Goal: Task Accomplishment & Management: Complete application form

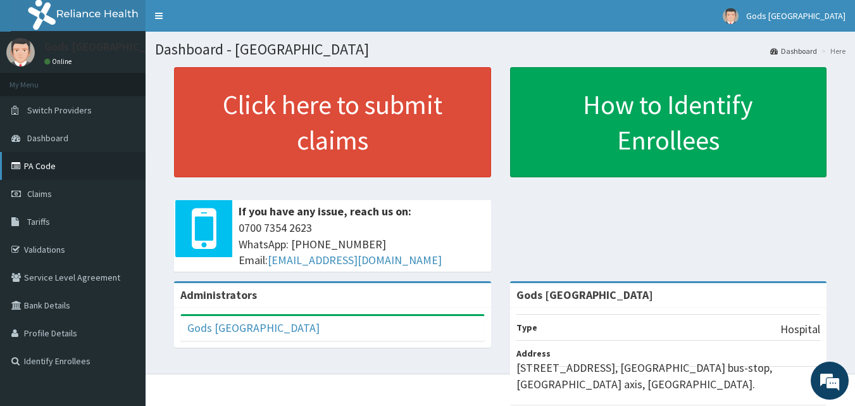
click at [51, 166] on link "PA Code" at bounding box center [73, 166] width 146 height 28
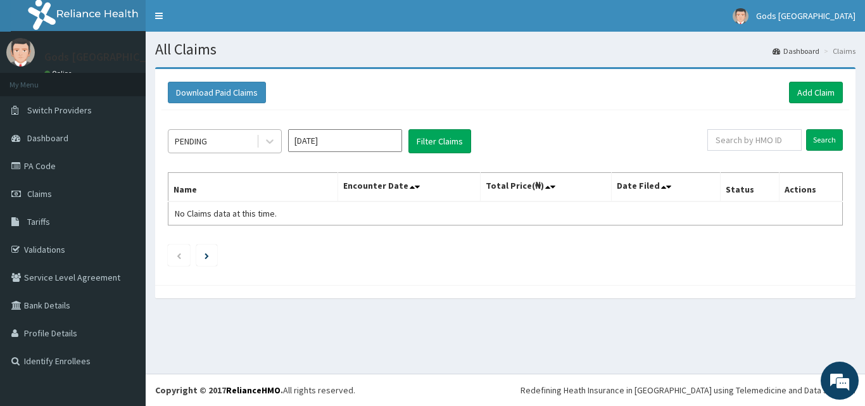
click at [223, 142] on div "PENDING" at bounding box center [212, 141] width 88 height 20
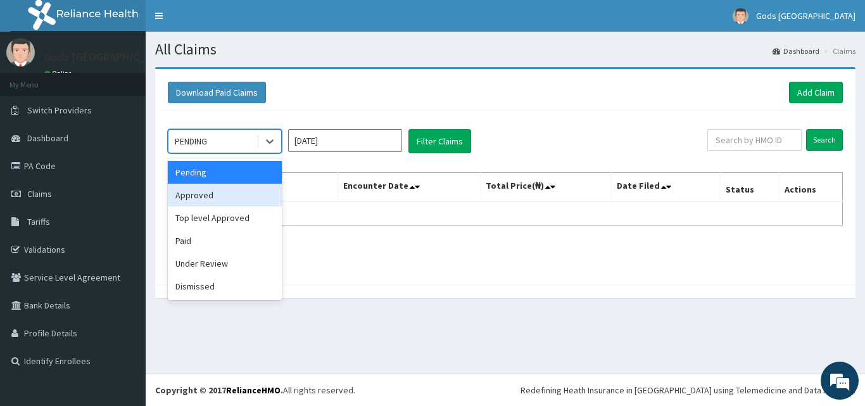
click at [216, 196] on div "Approved" at bounding box center [225, 195] width 114 height 23
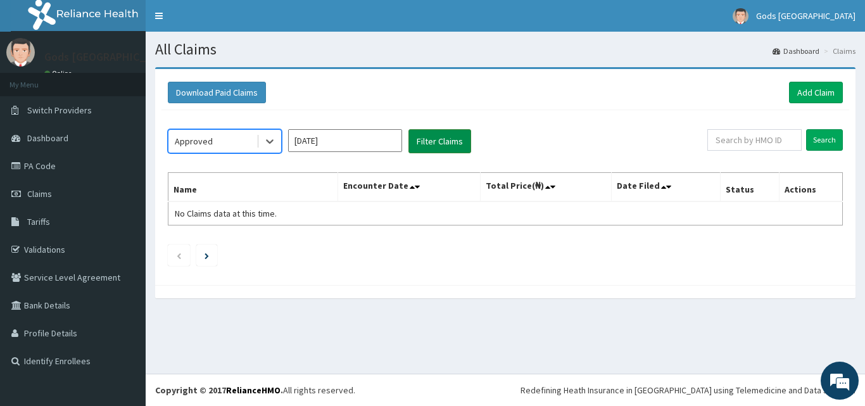
click at [443, 141] on button "Filter Claims" at bounding box center [439, 141] width 63 height 24
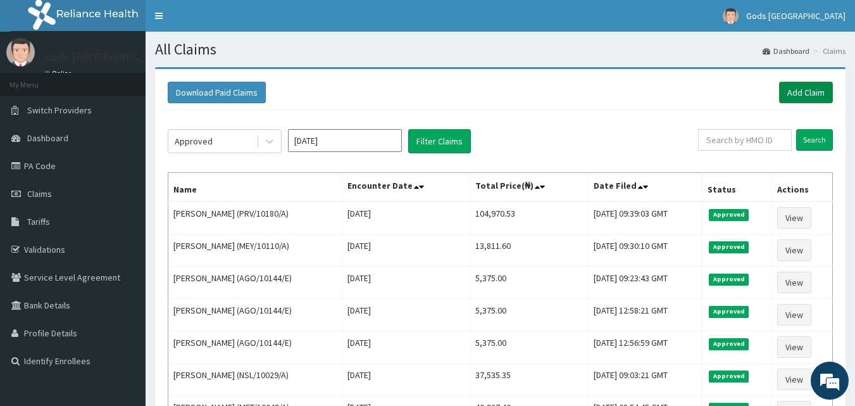
click at [795, 91] on link "Add Claim" at bounding box center [806, 93] width 54 height 22
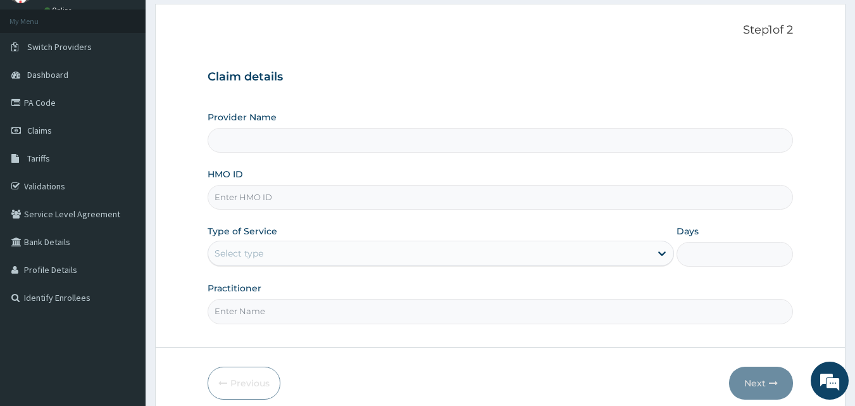
type input "Gods [GEOGRAPHIC_DATA]"
click at [337, 196] on input "HMO ID" at bounding box center [501, 197] width 586 height 25
type input "AGO/10144/E"
click at [330, 249] on div "Select type" at bounding box center [429, 253] width 443 height 20
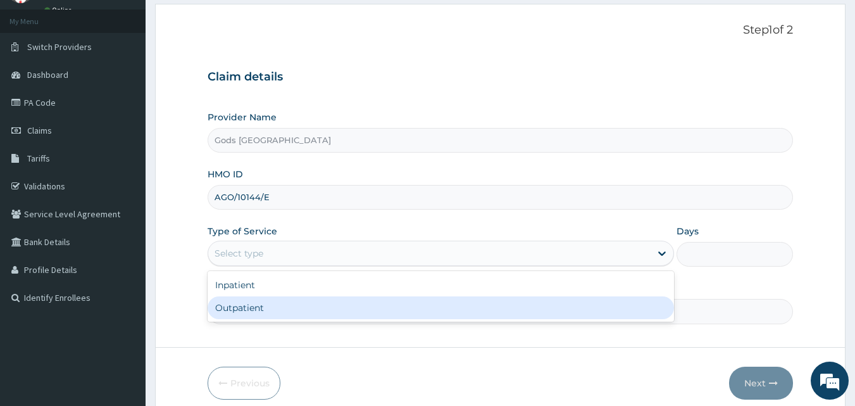
click at [311, 308] on div "Outpatient" at bounding box center [441, 307] width 467 height 23
type input "1"
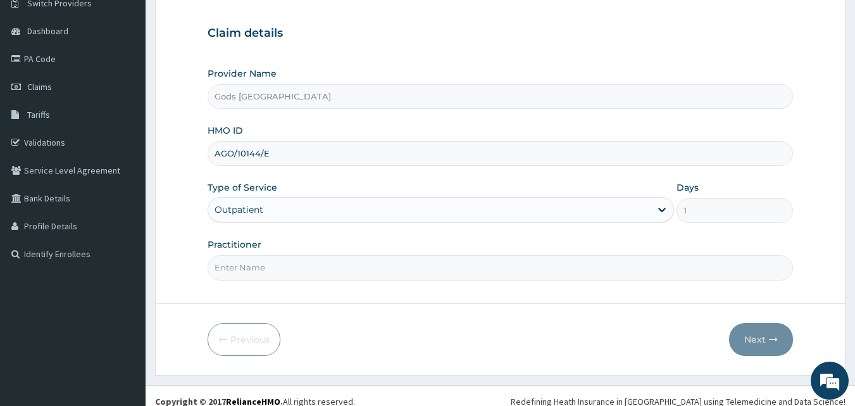
scroll to position [118, 0]
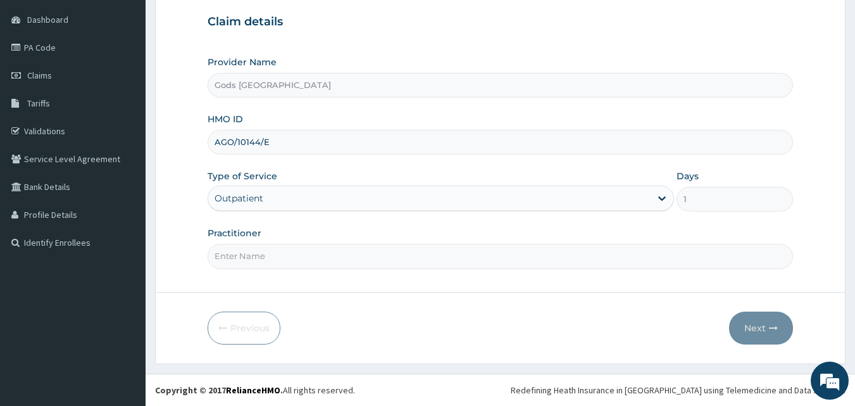
click at [326, 258] on input "Practitioner" at bounding box center [501, 256] width 586 height 25
type input "[PERSON_NAME]"
click at [758, 325] on button "Next" at bounding box center [761, 327] width 64 height 33
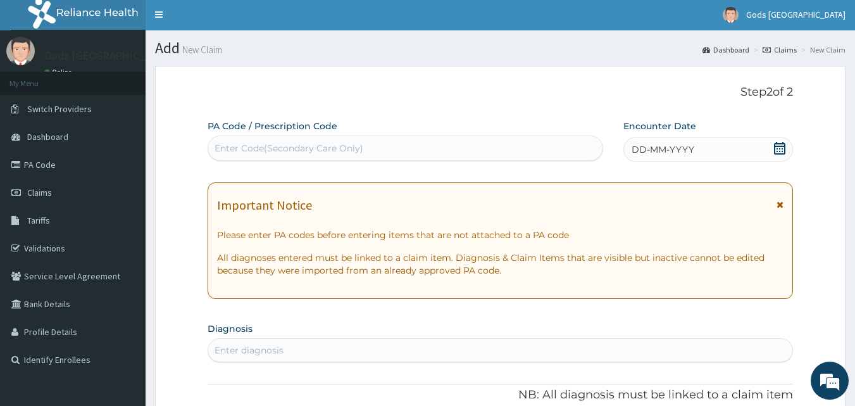
scroll to position [0, 0]
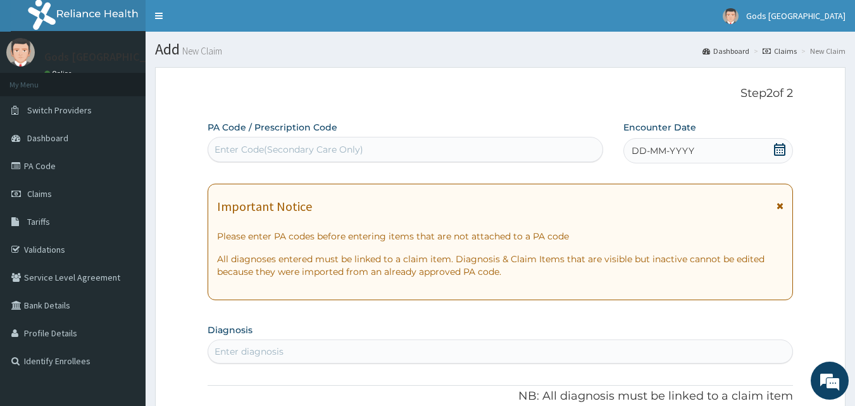
click at [294, 144] on div "Enter Code(Secondary Care Only)" at bounding box center [289, 149] width 149 height 13
paste input "PA/9D0CB0"
type input "PA/9D0CB0"
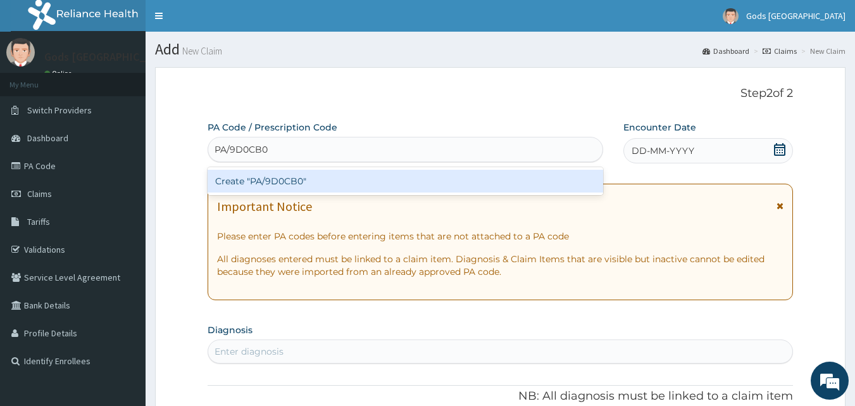
click at [283, 182] on div "Create "PA/9D0CB0"" at bounding box center [406, 181] width 396 height 23
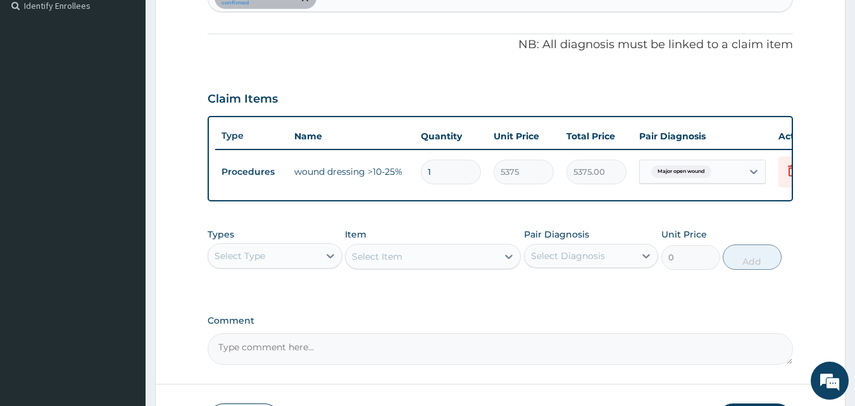
scroll to position [456, 0]
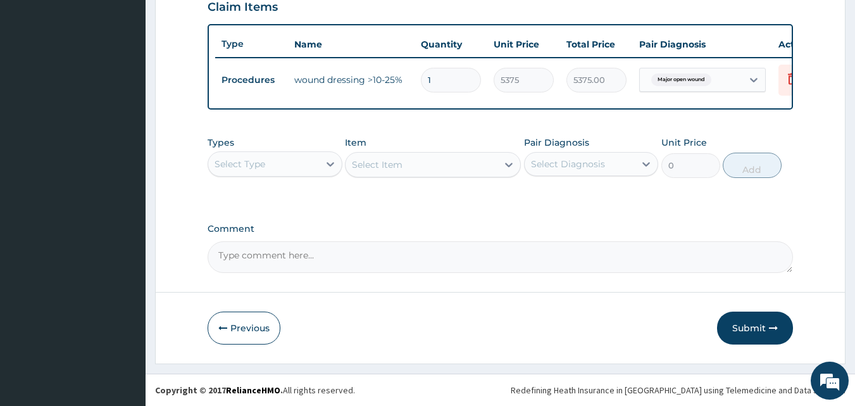
click at [751, 321] on button "Submit" at bounding box center [755, 327] width 76 height 33
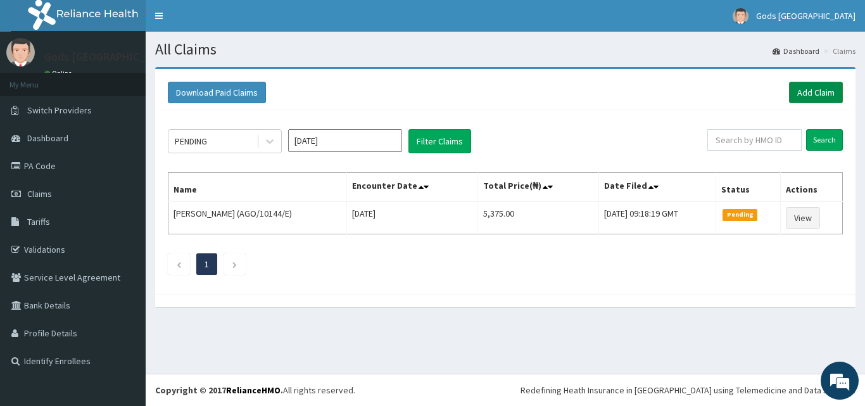
click at [810, 92] on link "Add Claim" at bounding box center [816, 93] width 54 height 22
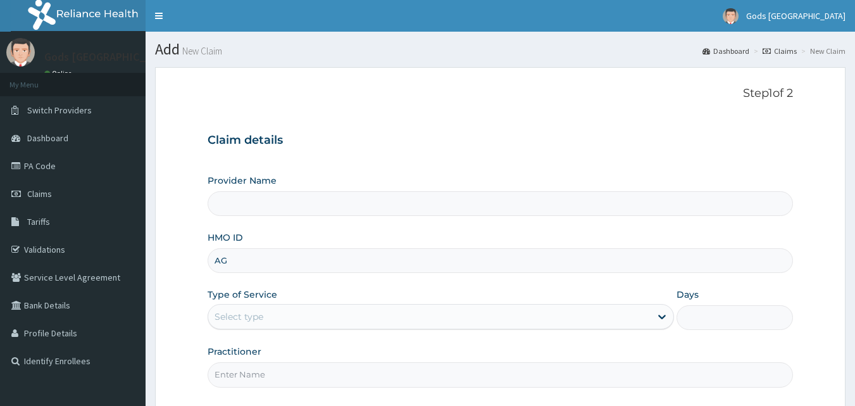
type input "AGO"
type input "Gods [GEOGRAPHIC_DATA]"
type input "AGO/10144/E"
click at [324, 319] on div "Select type" at bounding box center [429, 316] width 443 height 20
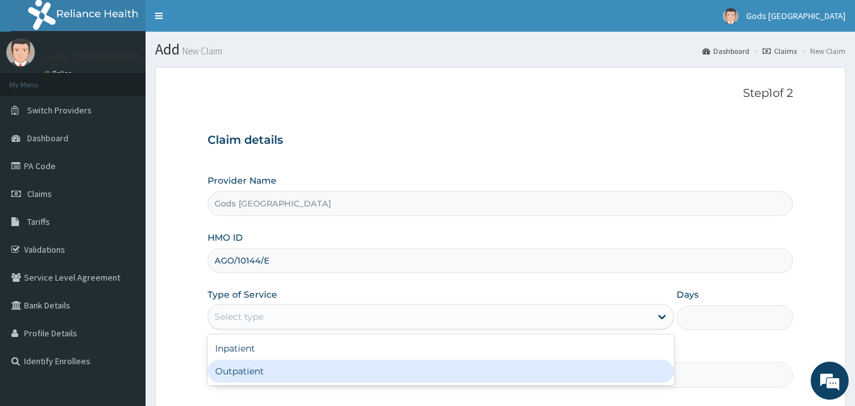
click at [298, 369] on div "Outpatient" at bounding box center [441, 371] width 467 height 23
type input "1"
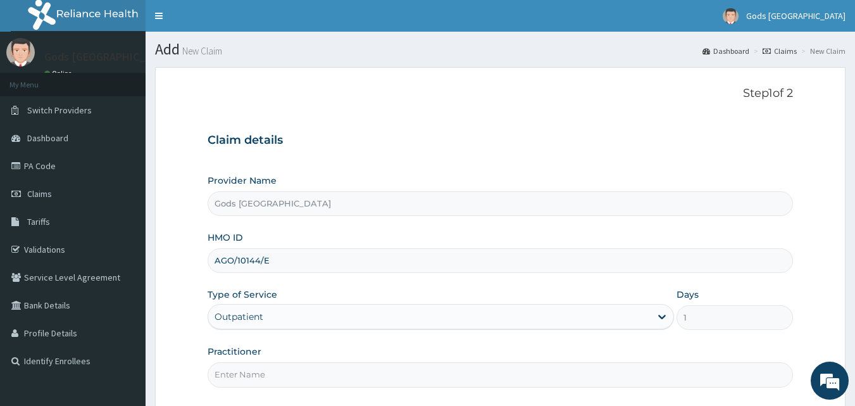
click at [298, 369] on input "Practitioner" at bounding box center [501, 374] width 586 height 25
type input "[PERSON_NAME]"
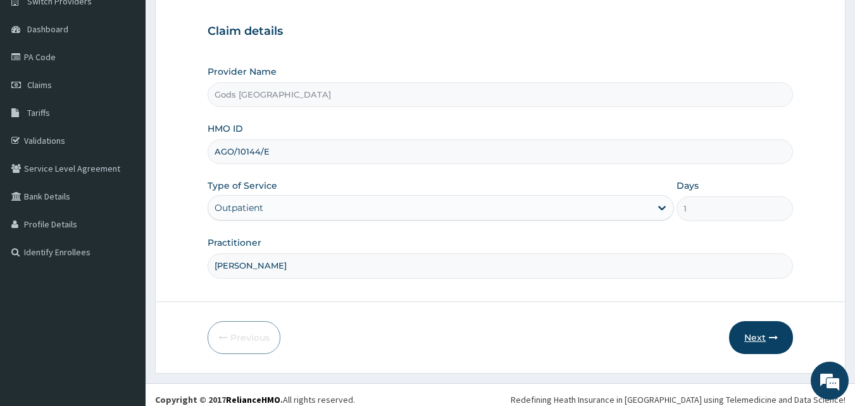
scroll to position [118, 0]
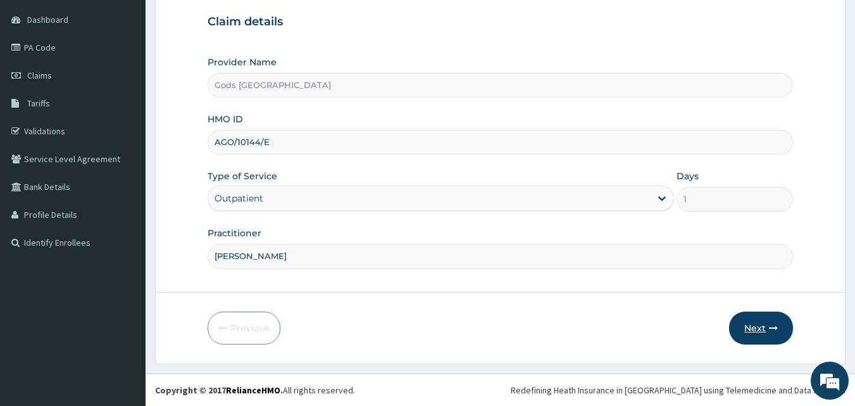
click at [765, 320] on button "Next" at bounding box center [761, 327] width 64 height 33
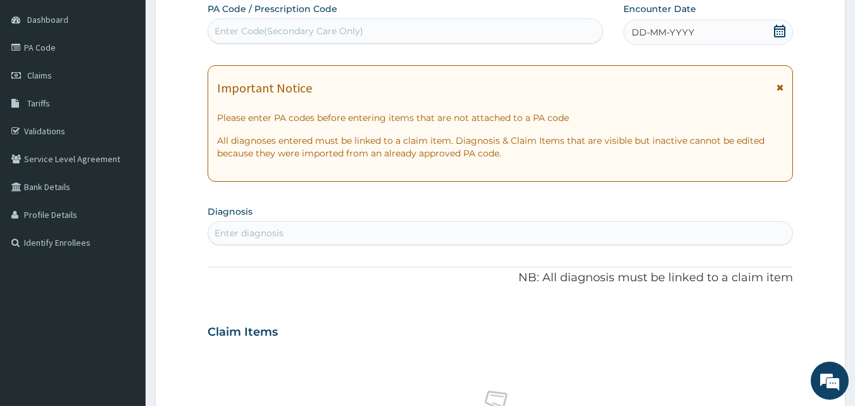
scroll to position [0, 0]
click at [305, 32] on div "Enter Code(Secondary Care Only)" at bounding box center [289, 31] width 149 height 13
paste input "PA/9D44F4"
type input "PA/9D44F4"
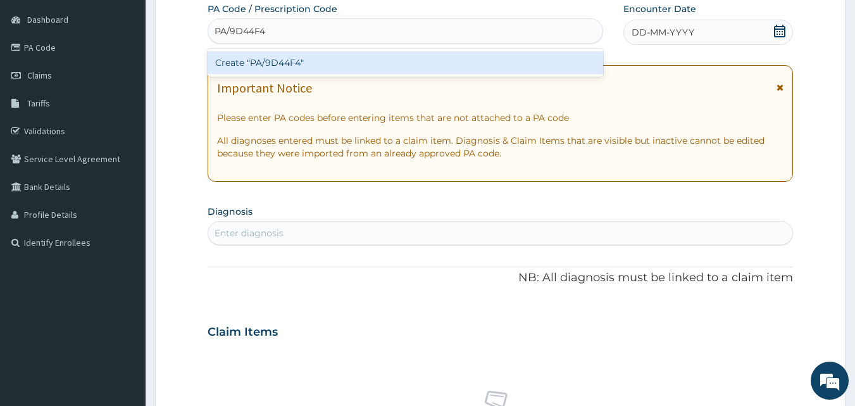
click at [291, 61] on div "Create "PA/9D44F4"" at bounding box center [406, 62] width 396 height 23
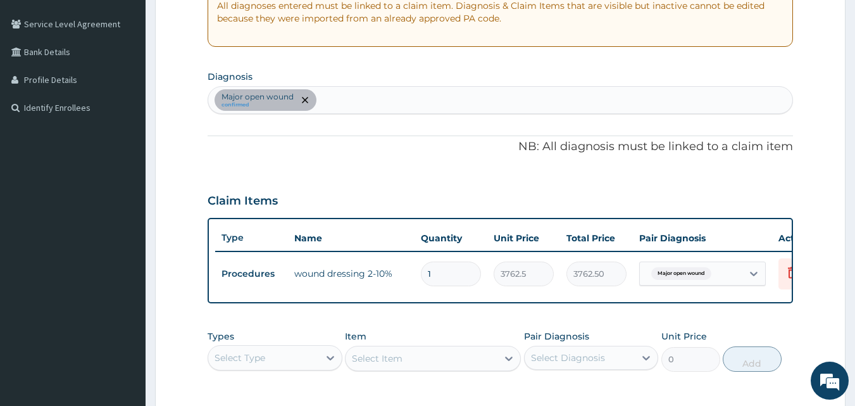
scroll to position [456, 0]
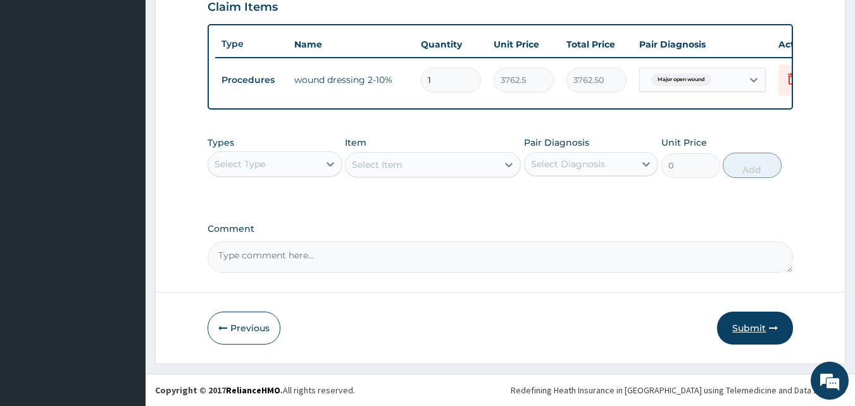
click at [747, 329] on button "Submit" at bounding box center [755, 327] width 76 height 33
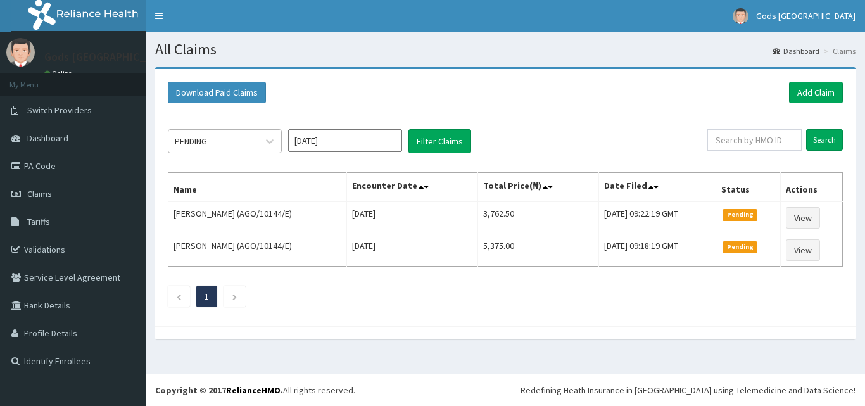
click at [234, 143] on div "PENDING" at bounding box center [212, 141] width 88 height 20
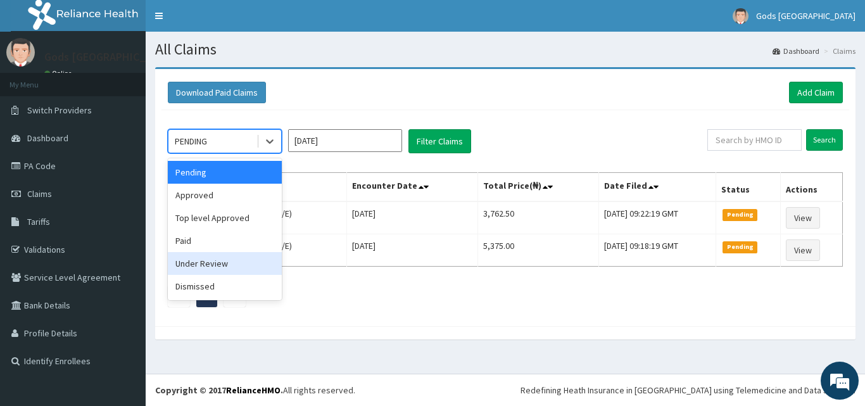
click at [225, 256] on div "Under Review" at bounding box center [225, 263] width 114 height 23
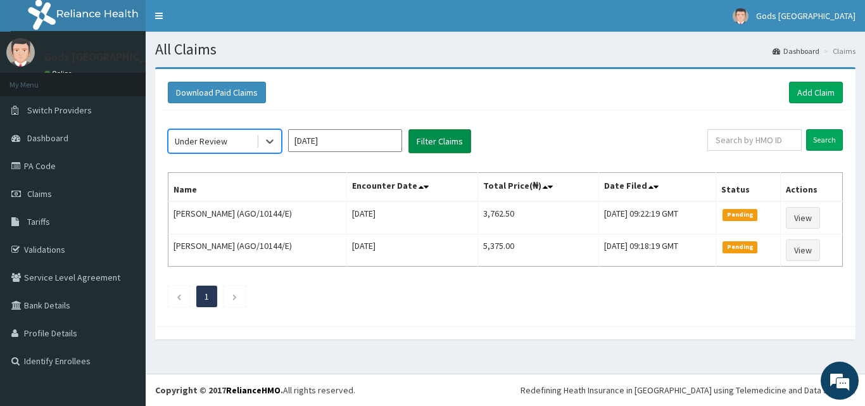
click at [441, 138] on button "Filter Claims" at bounding box center [439, 141] width 63 height 24
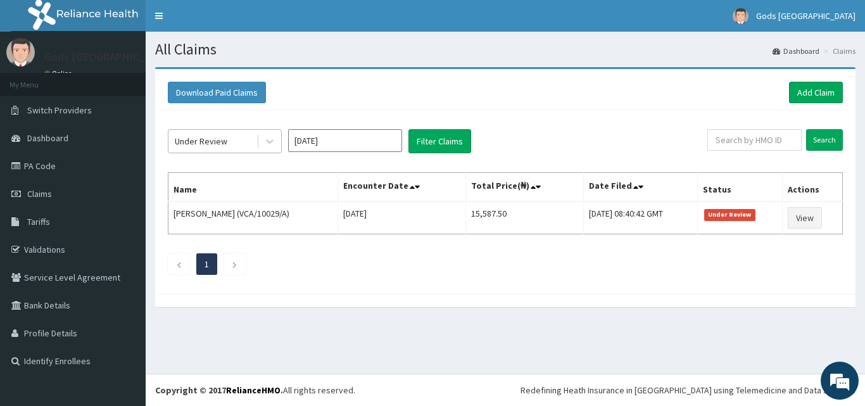
click at [250, 141] on div "Under Review" at bounding box center [212, 141] width 88 height 20
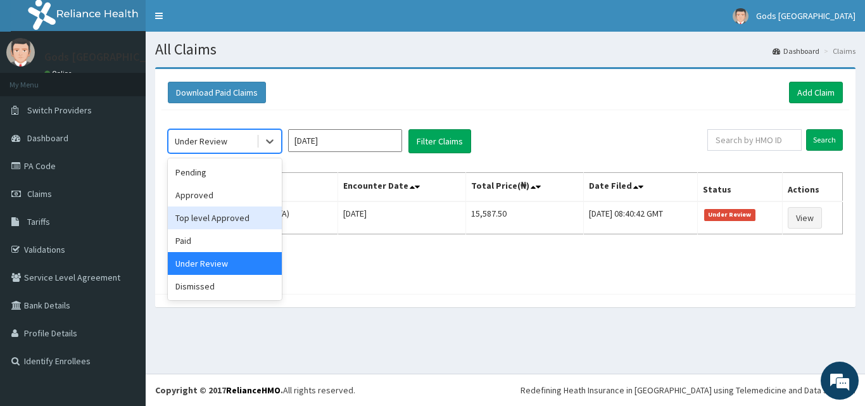
click at [244, 218] on div "Top level Approved" at bounding box center [225, 217] width 114 height 23
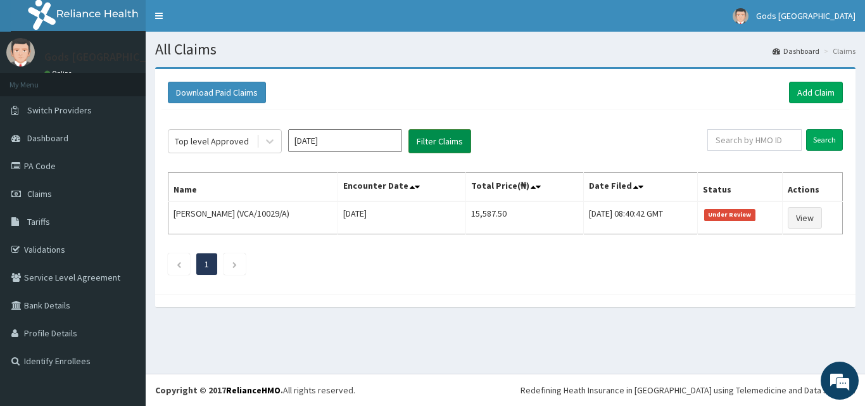
click at [455, 146] on button "Filter Claims" at bounding box center [439, 141] width 63 height 24
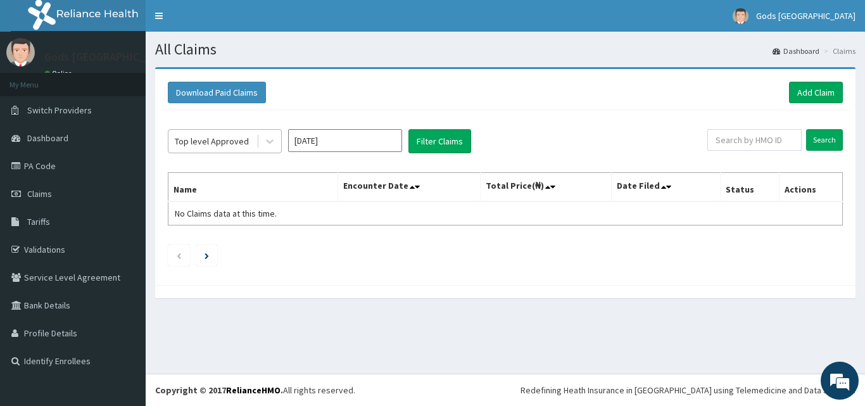
click at [225, 135] on div "Top level Approved" at bounding box center [212, 141] width 74 height 13
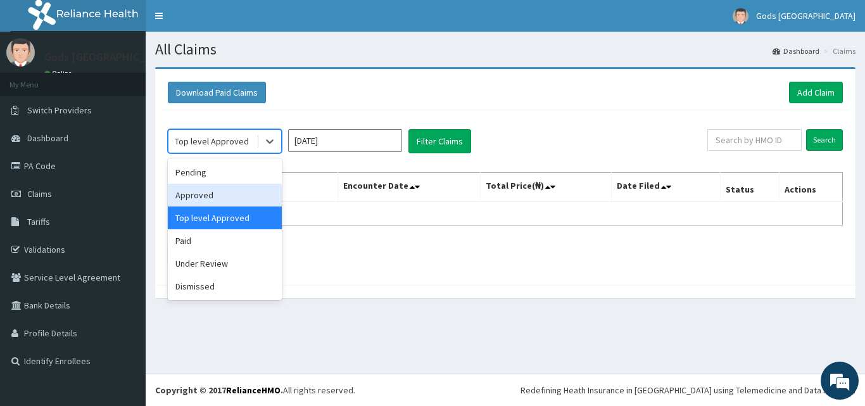
drag, startPoint x: 224, startPoint y: 192, endPoint x: 239, endPoint y: 184, distance: 16.4
click at [224, 192] on div "Approved" at bounding box center [225, 195] width 114 height 23
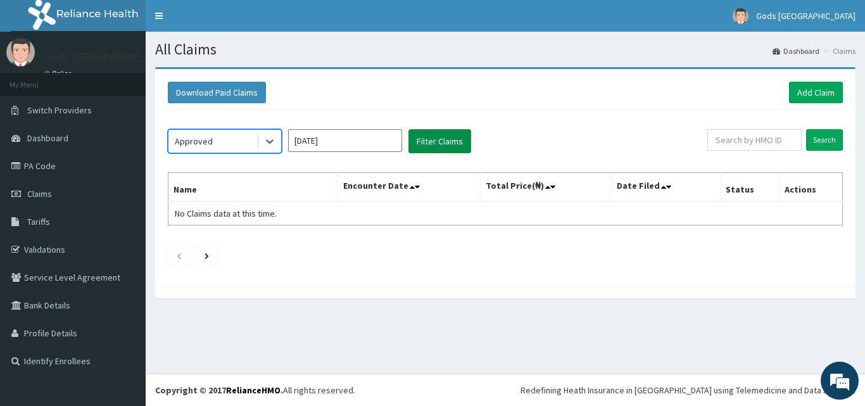
click at [424, 145] on button "Filter Claims" at bounding box center [439, 141] width 63 height 24
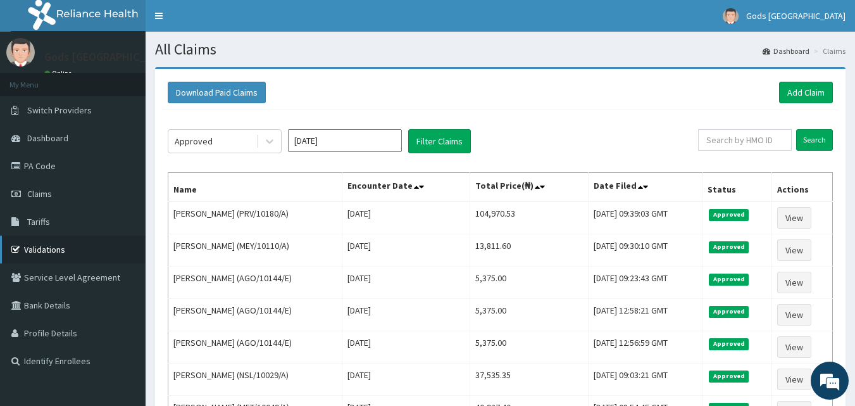
click at [53, 247] on link "Validations" at bounding box center [73, 250] width 146 height 28
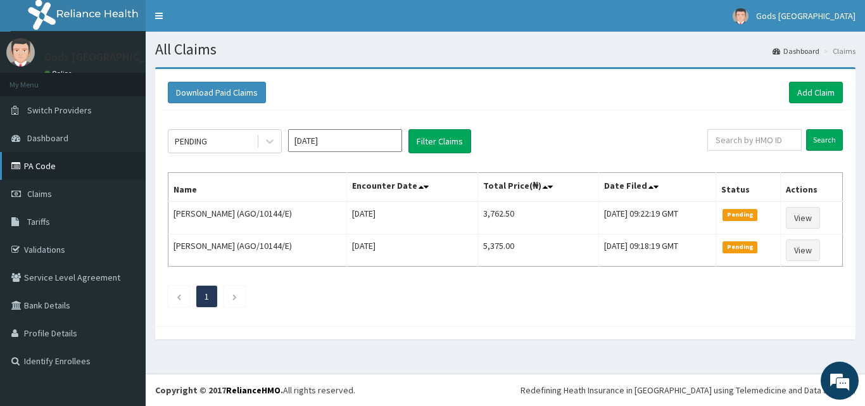
click at [47, 166] on link "PA Code" at bounding box center [73, 166] width 146 height 28
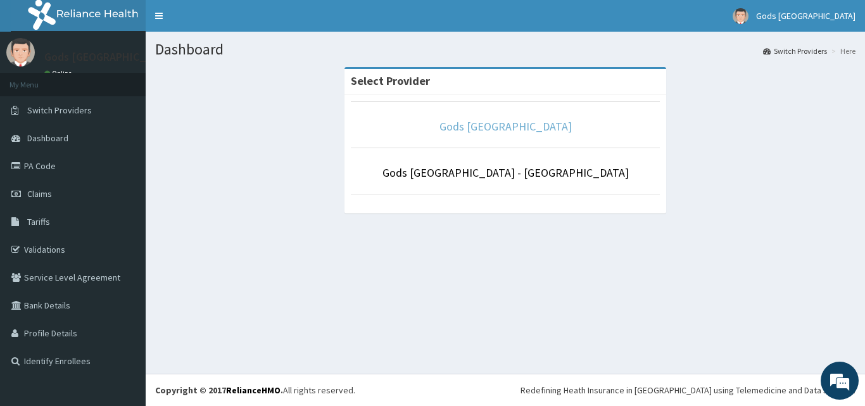
click at [481, 127] on link "Gods [GEOGRAPHIC_DATA]" at bounding box center [505, 126] width 132 height 15
